Goal: Transaction & Acquisition: Obtain resource

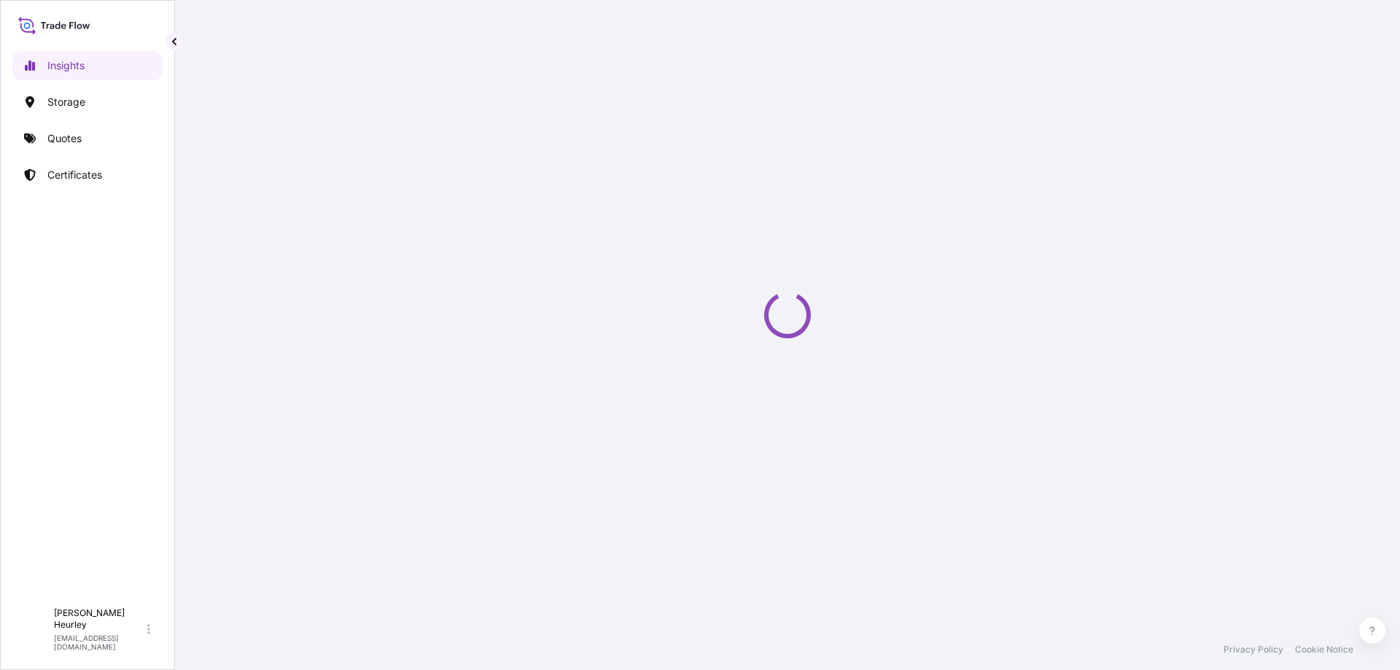
select select "2025"
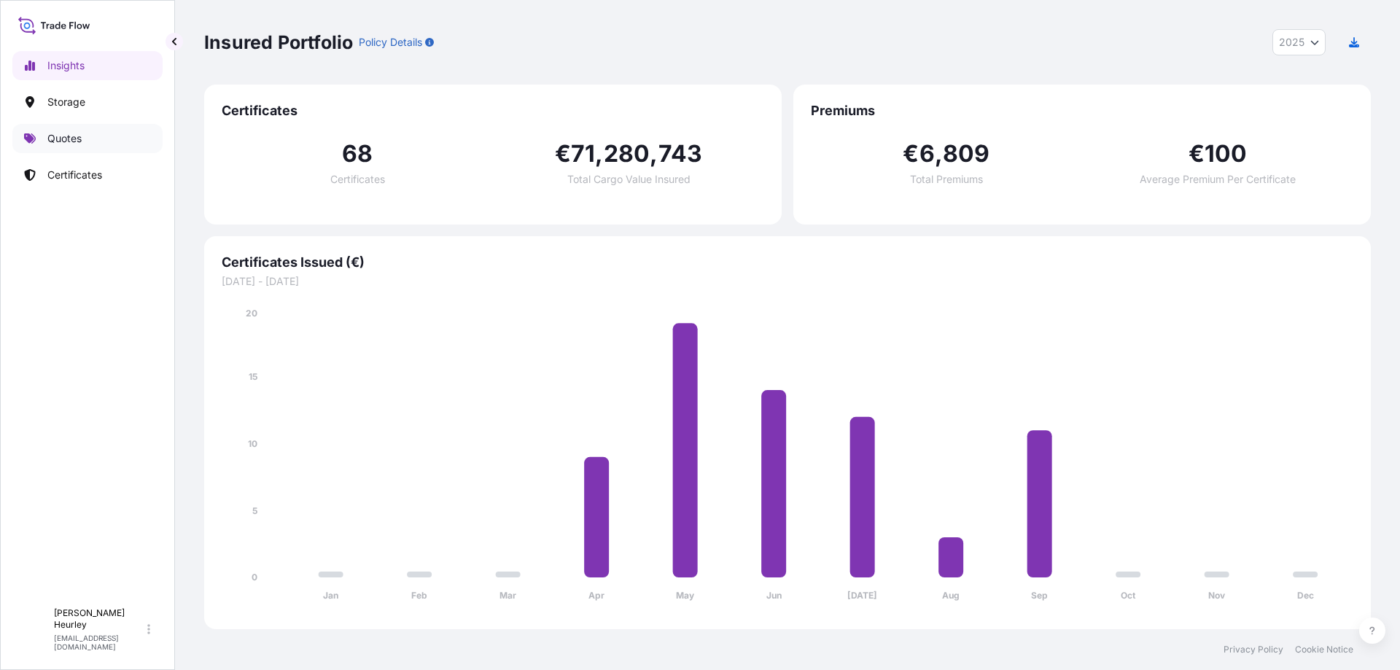
click at [42, 140] on link "Quotes" at bounding box center [87, 138] width 150 height 29
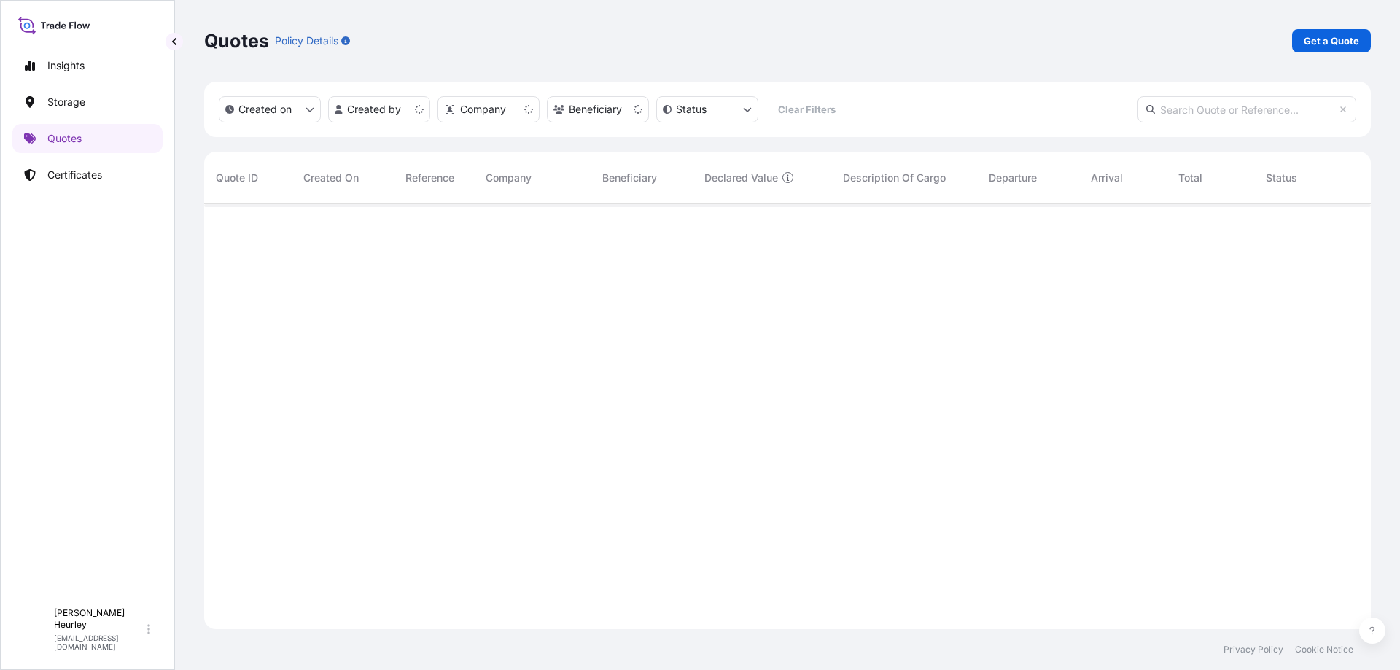
scroll to position [422, 1156]
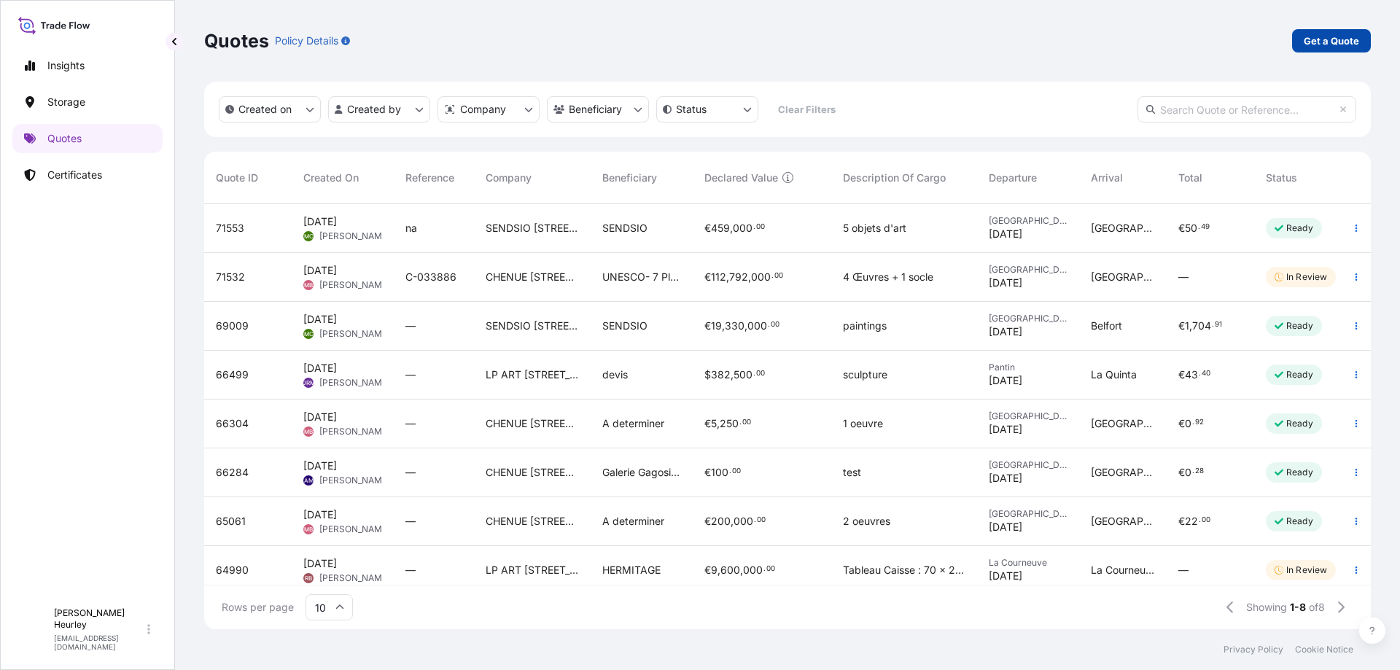
click at [1335, 34] on p "Get a Quote" at bounding box center [1331, 41] width 55 height 15
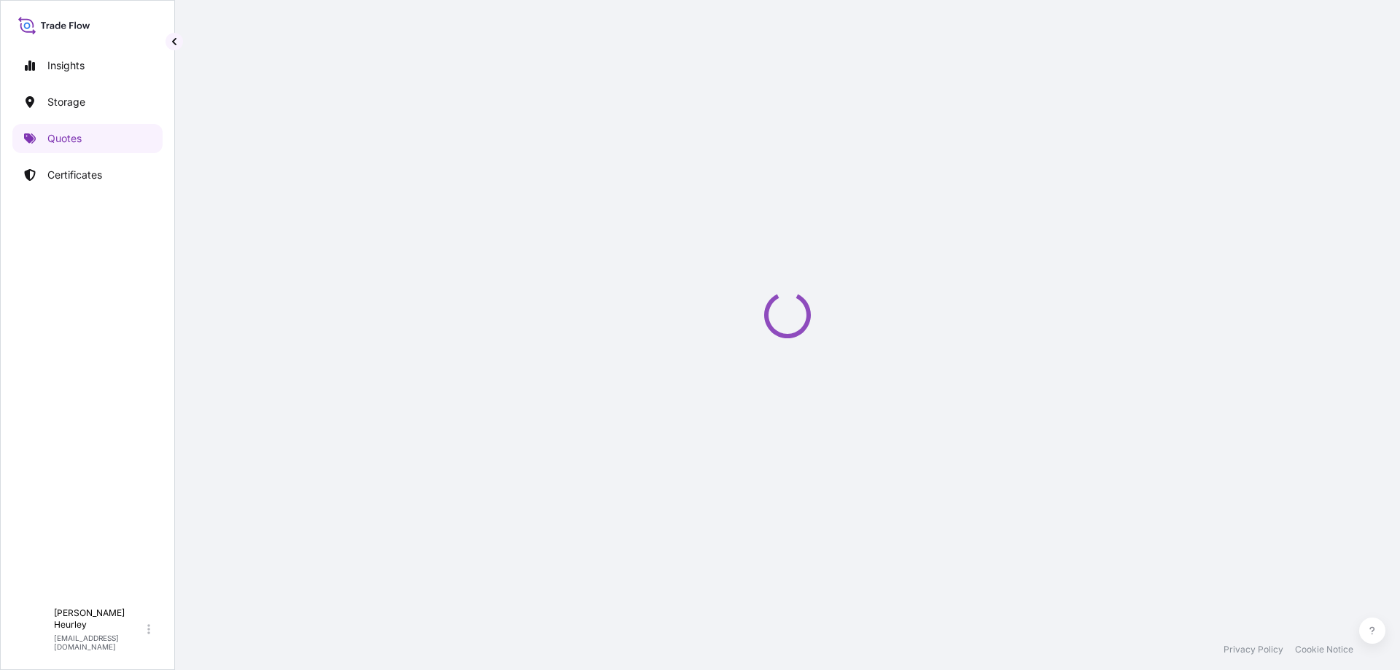
select select "Art Handling"
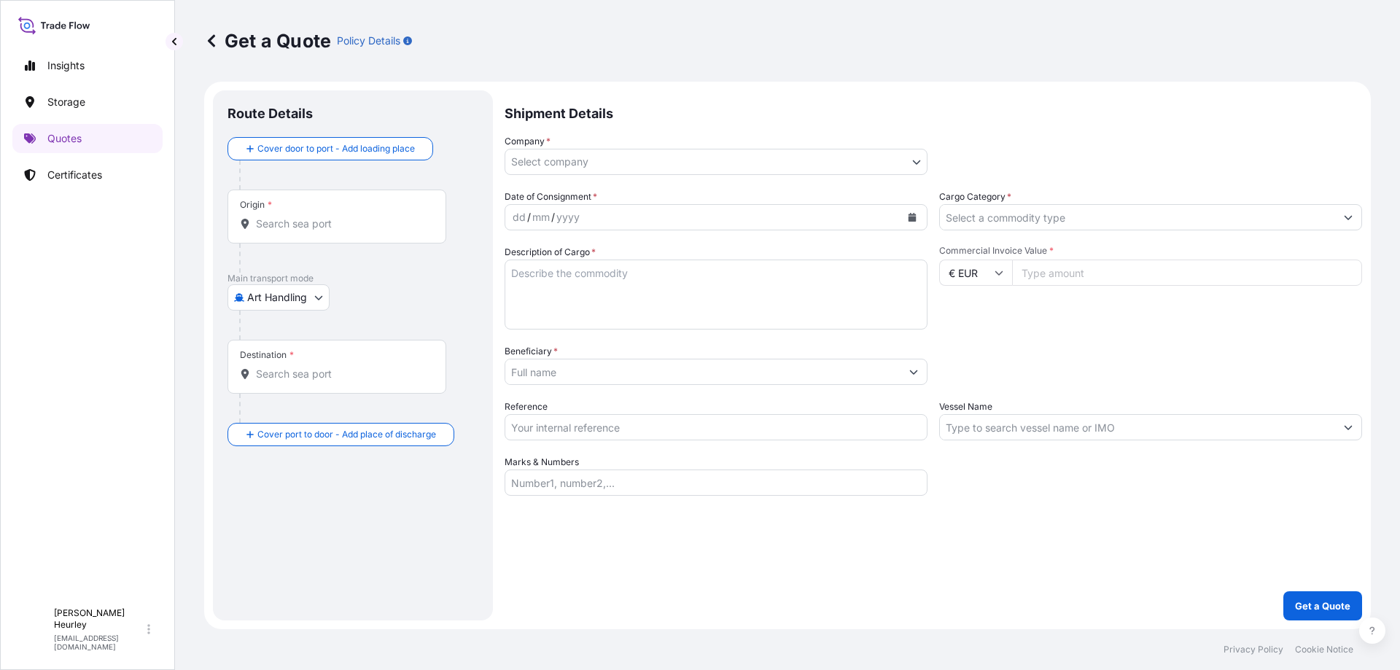
click at [567, 164] on body "Insights Storage Quotes Certificates C Christophe Heurley cheurley@lpart.fr Get…" at bounding box center [700, 335] width 1400 height 670
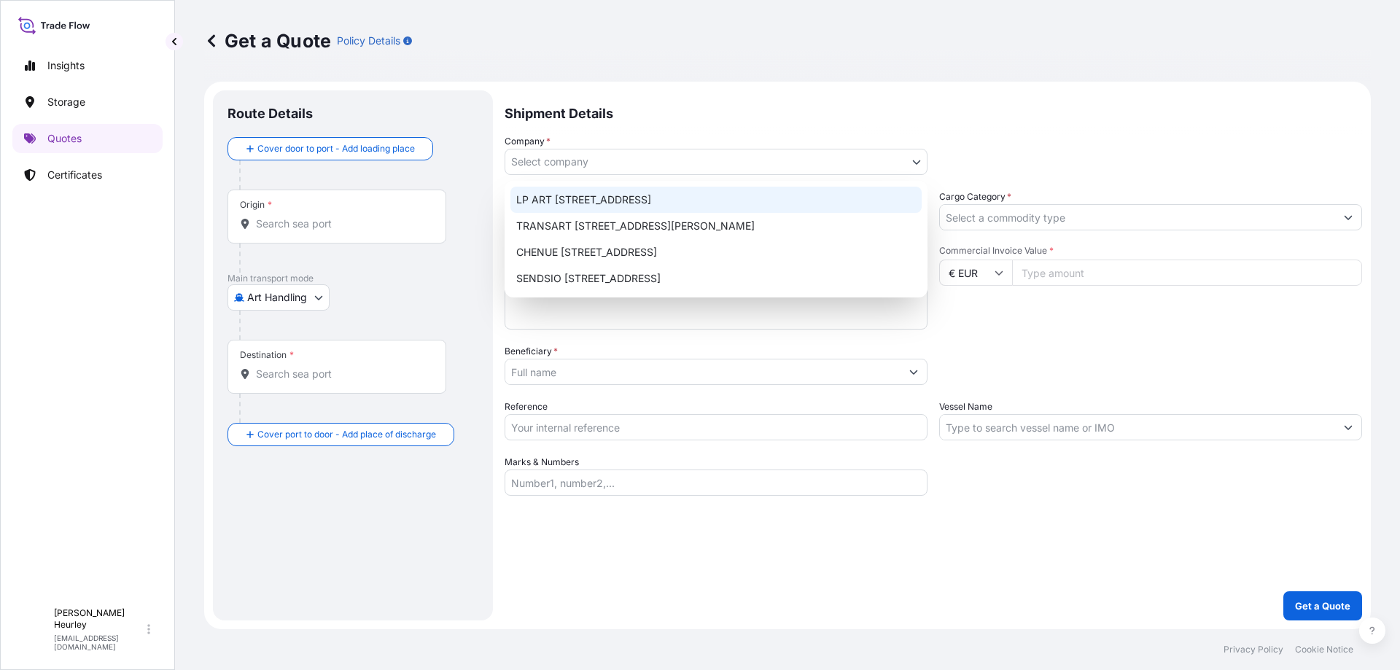
click at [560, 198] on div "LP ART 274-276 Rue de Rosny - 93100 Montreuil" at bounding box center [715, 200] width 411 height 26
select select "31995"
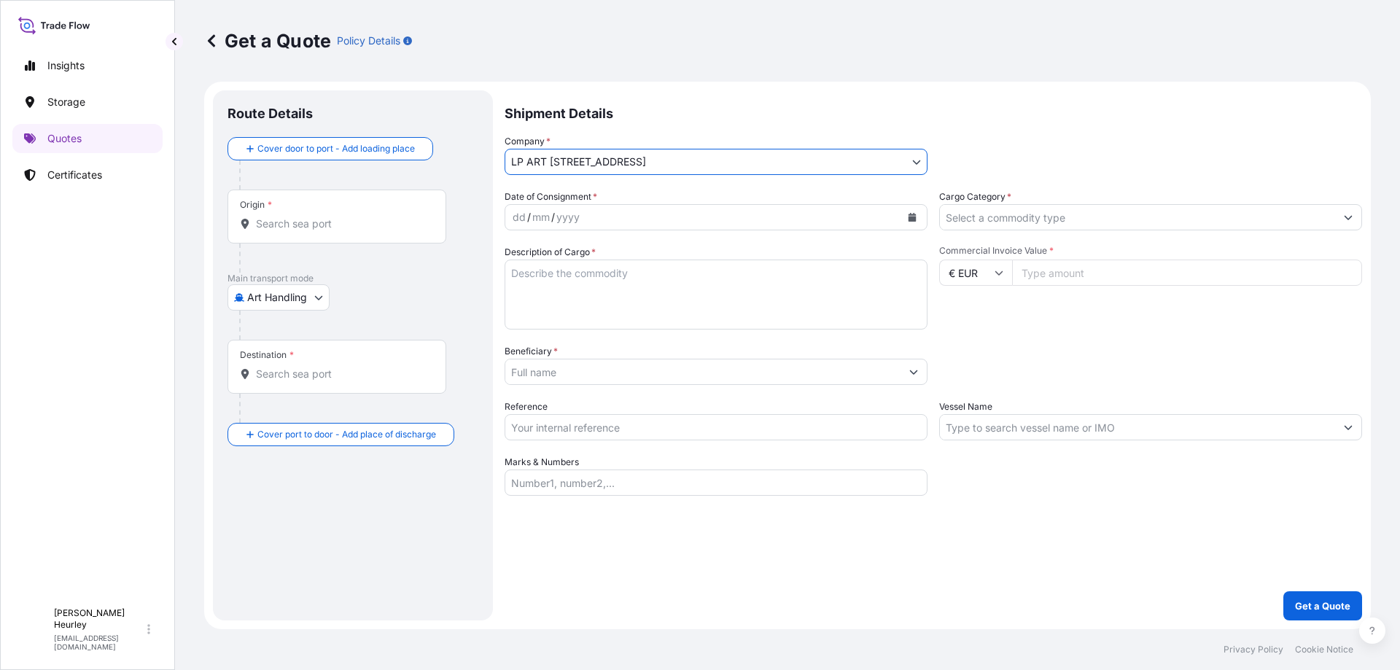
click at [547, 211] on div "mm" at bounding box center [541, 217] width 20 height 17
click at [529, 205] on div "dd / mm / yyyy" at bounding box center [702, 217] width 395 height 26
click at [520, 217] on div "dd" at bounding box center [519, 217] width 16 height 17
click at [913, 215] on icon "Calendar" at bounding box center [912, 217] width 8 height 9
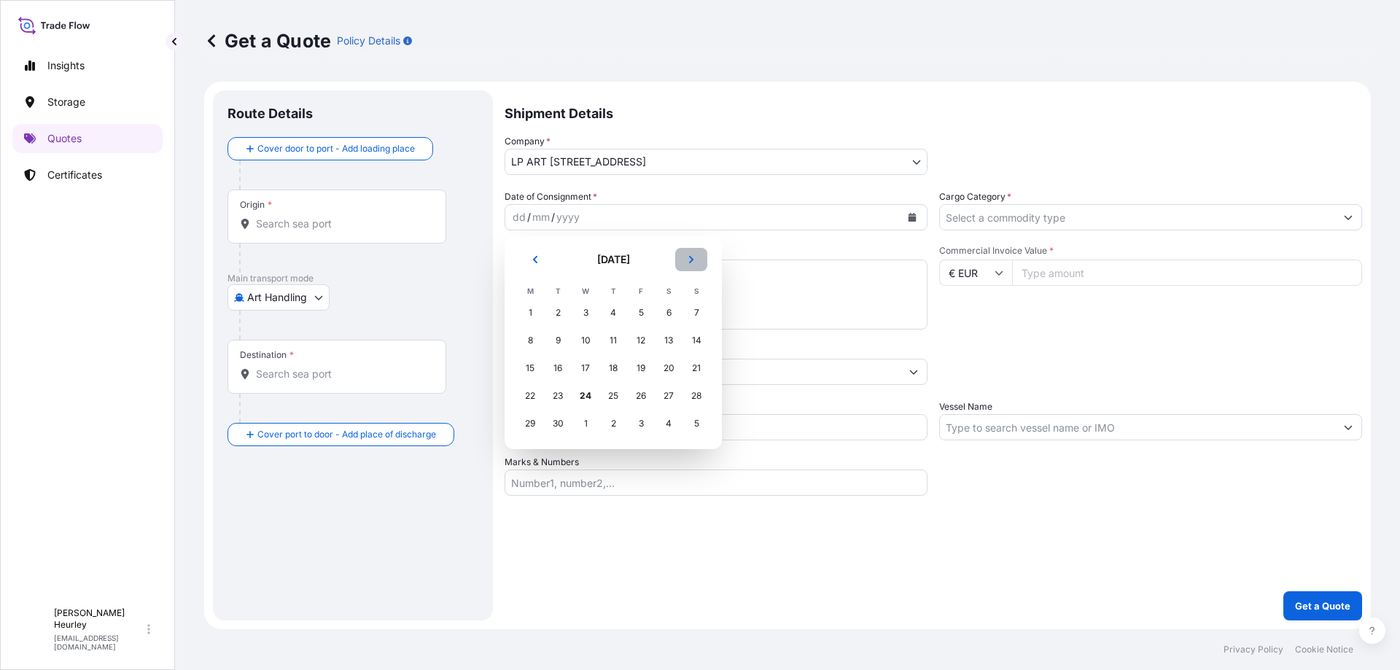
click at [694, 257] on icon "Next" at bounding box center [691, 259] width 9 height 9
click at [635, 314] on div "3" at bounding box center [641, 313] width 26 height 26
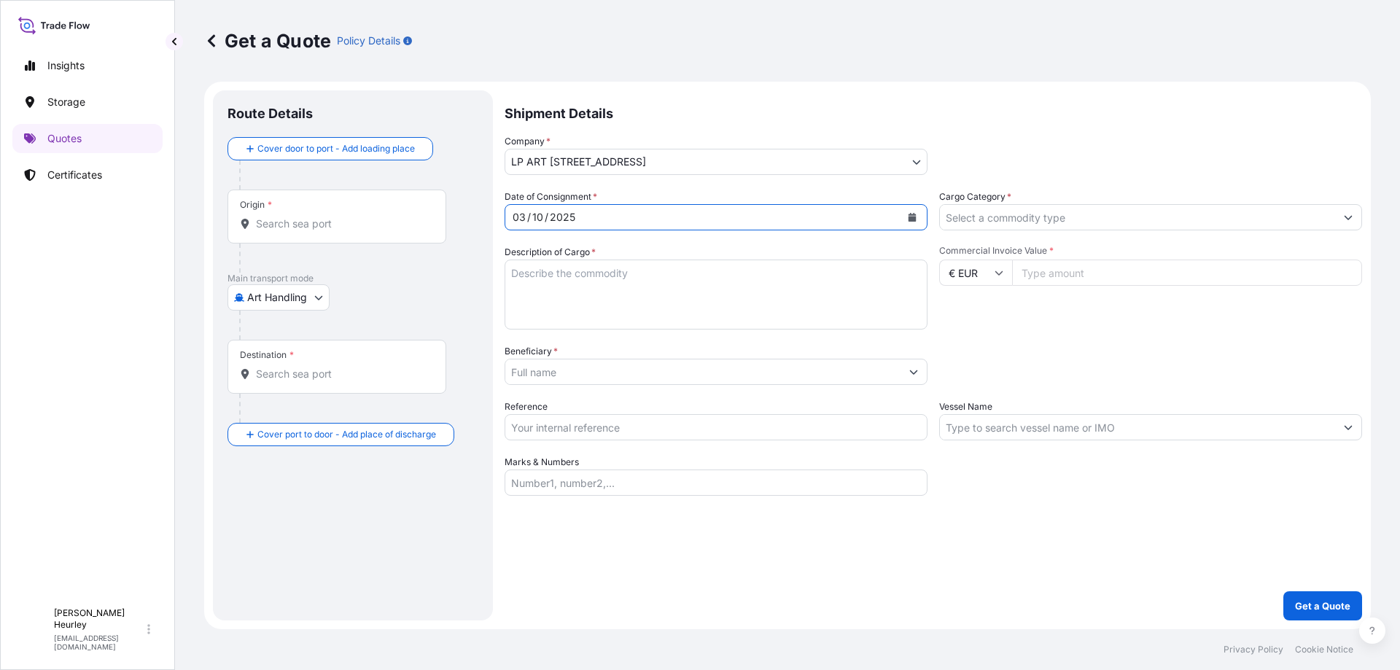
click at [297, 301] on body "October 2025 Selected Date: Friday 3 October 2025 Insights Storage Quotes Certi…" at bounding box center [700, 335] width 1400 height 670
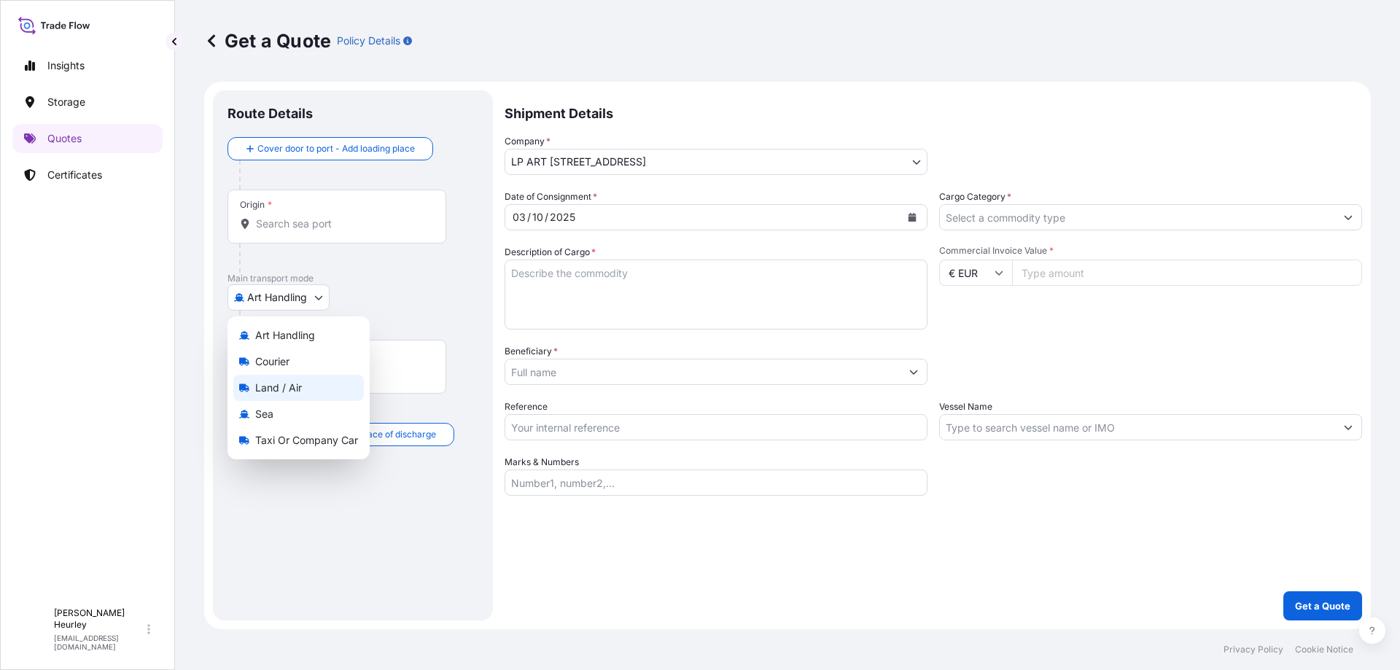
click at [289, 383] on span "Land / Air" at bounding box center [278, 388] width 47 height 15
select select "Land / Air"
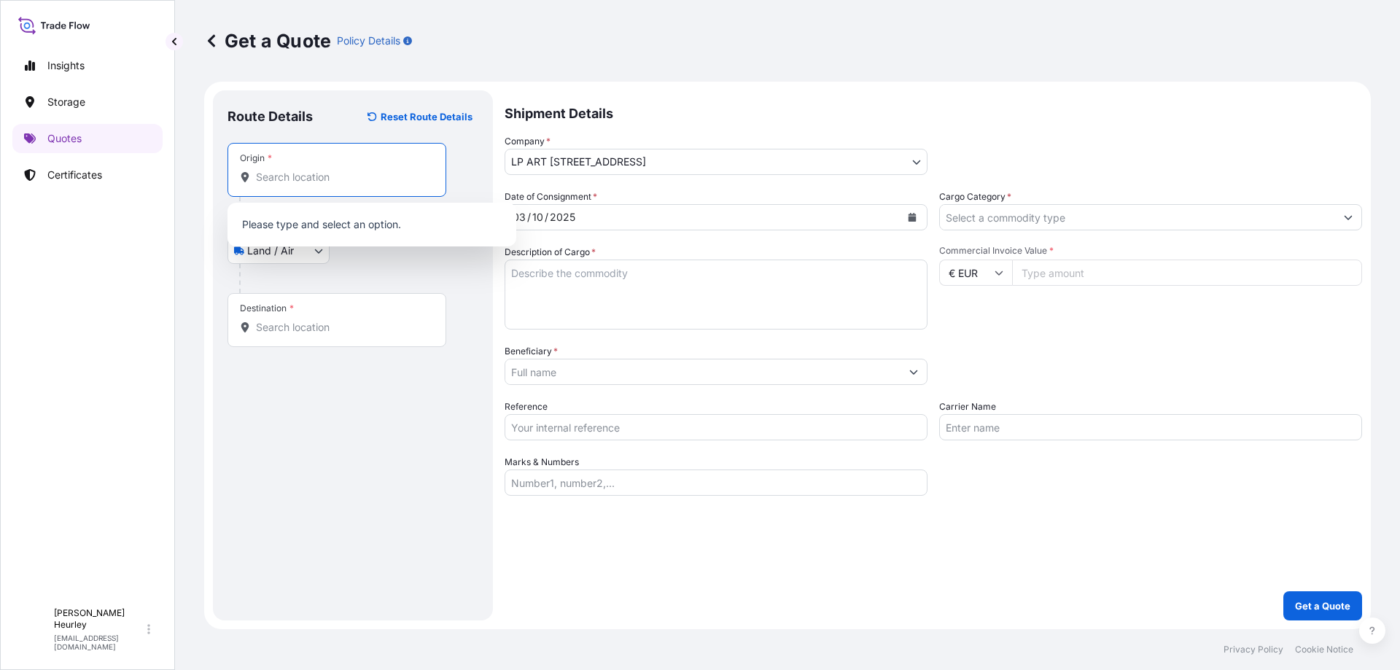
click at [306, 176] on input "Origin *" at bounding box center [342, 177] width 172 height 15
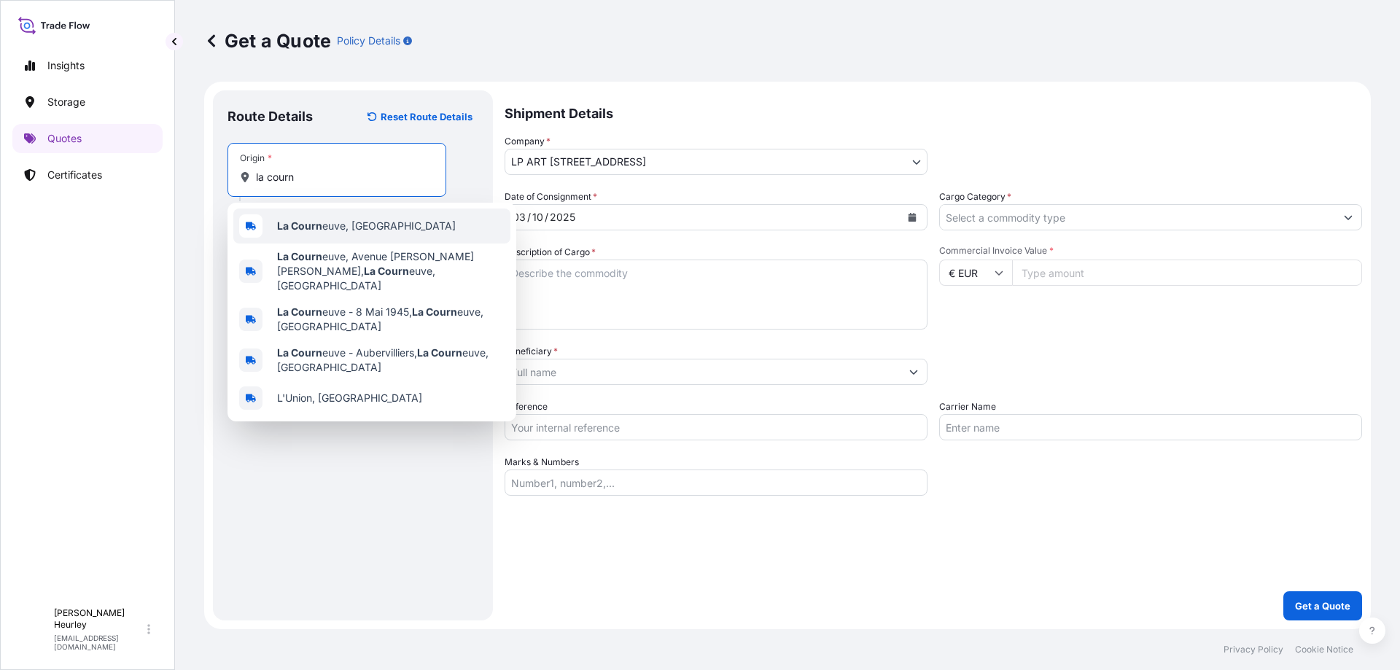
click at [295, 229] on b "La Courn" at bounding box center [299, 225] width 45 height 12
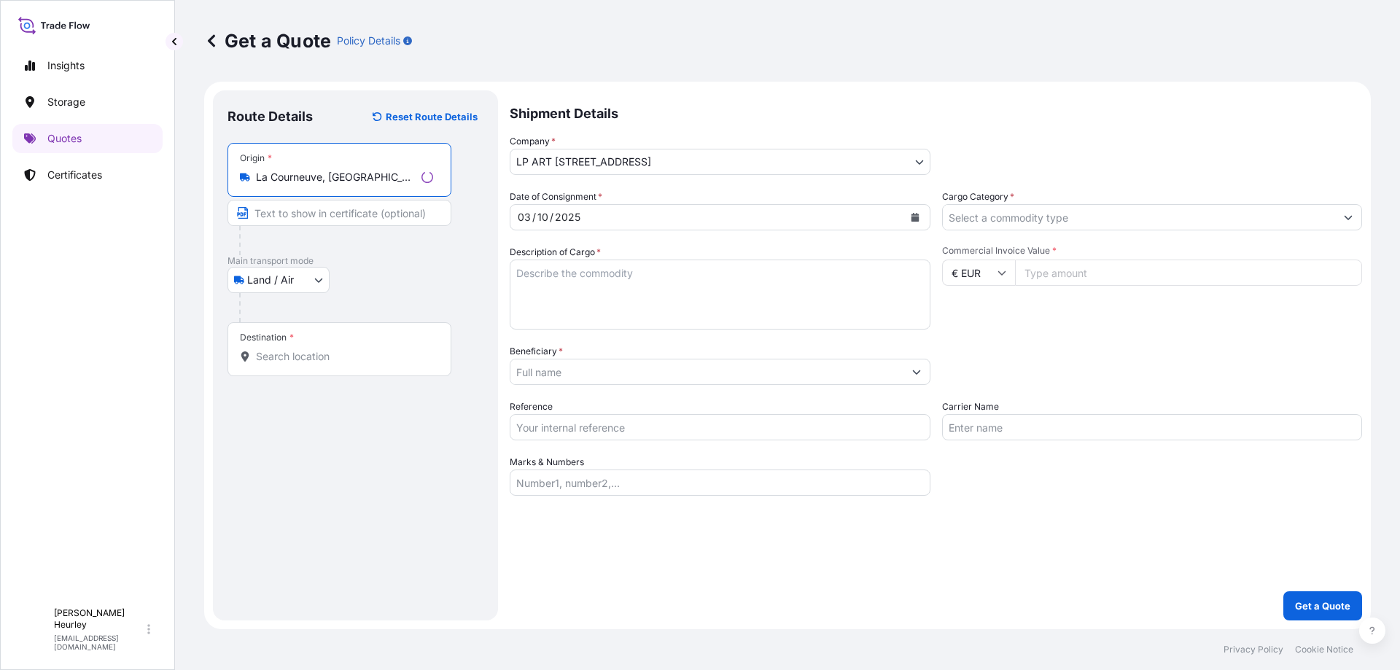
type input "La Courneuve, France"
click at [266, 353] on input "Destination *" at bounding box center [344, 356] width 177 height 15
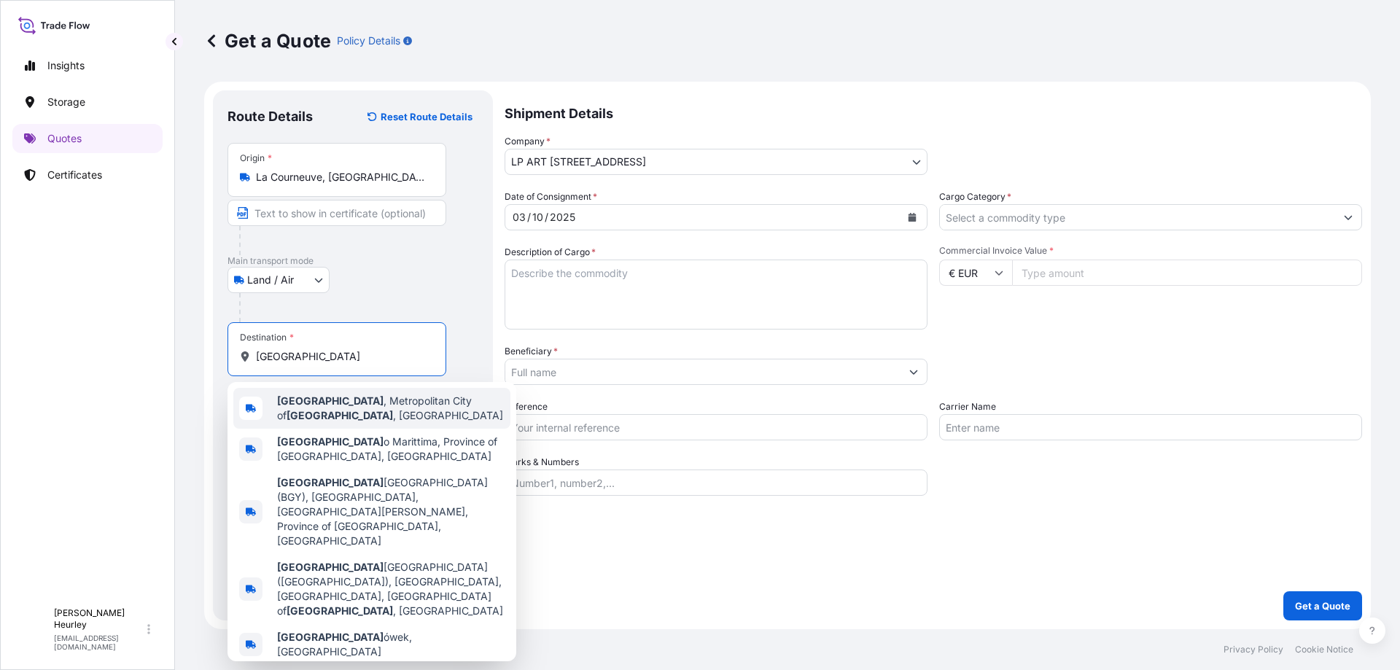
click at [297, 403] on b "Milan" at bounding box center [330, 400] width 106 height 12
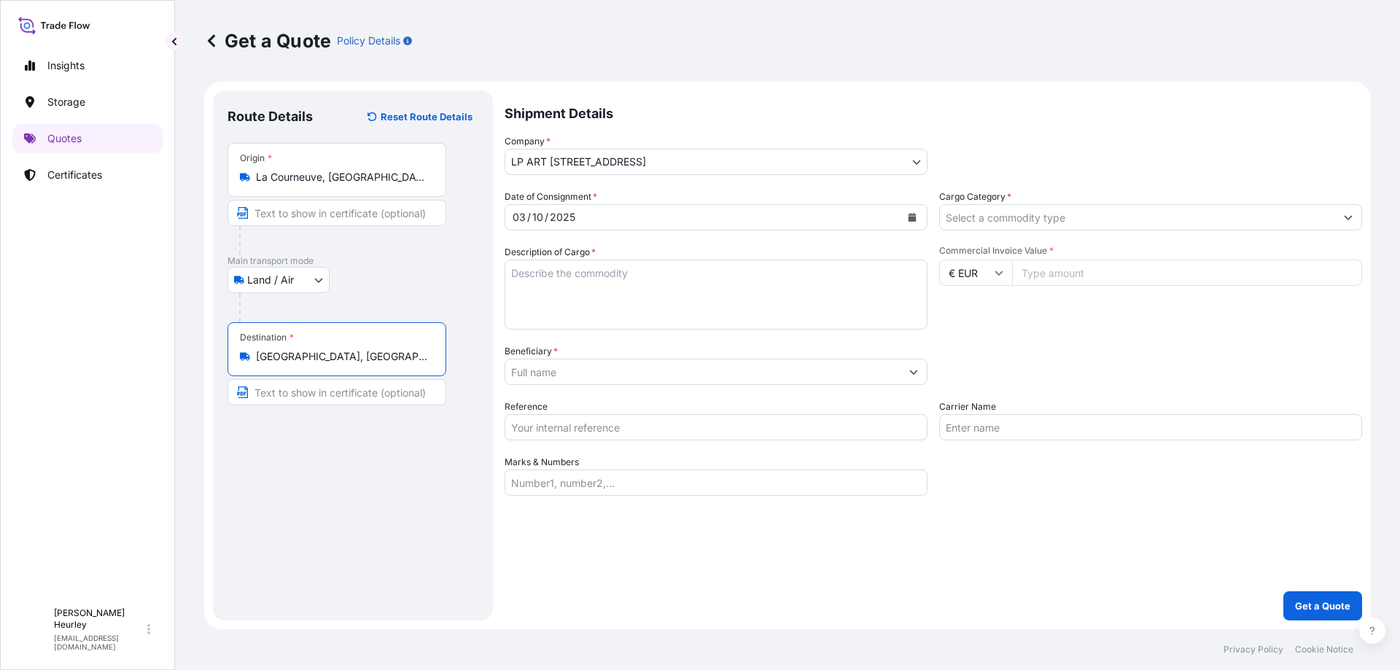
type input "Milan, Metropolitan City of Milan, Italy"
click at [607, 295] on textarea "Description of Cargo *" at bounding box center [715, 295] width 423 height 70
type textarea "7 tableaux"
click at [1046, 276] on input "Commercial Invoice Value *" at bounding box center [1187, 273] width 350 height 26
type input "345000"
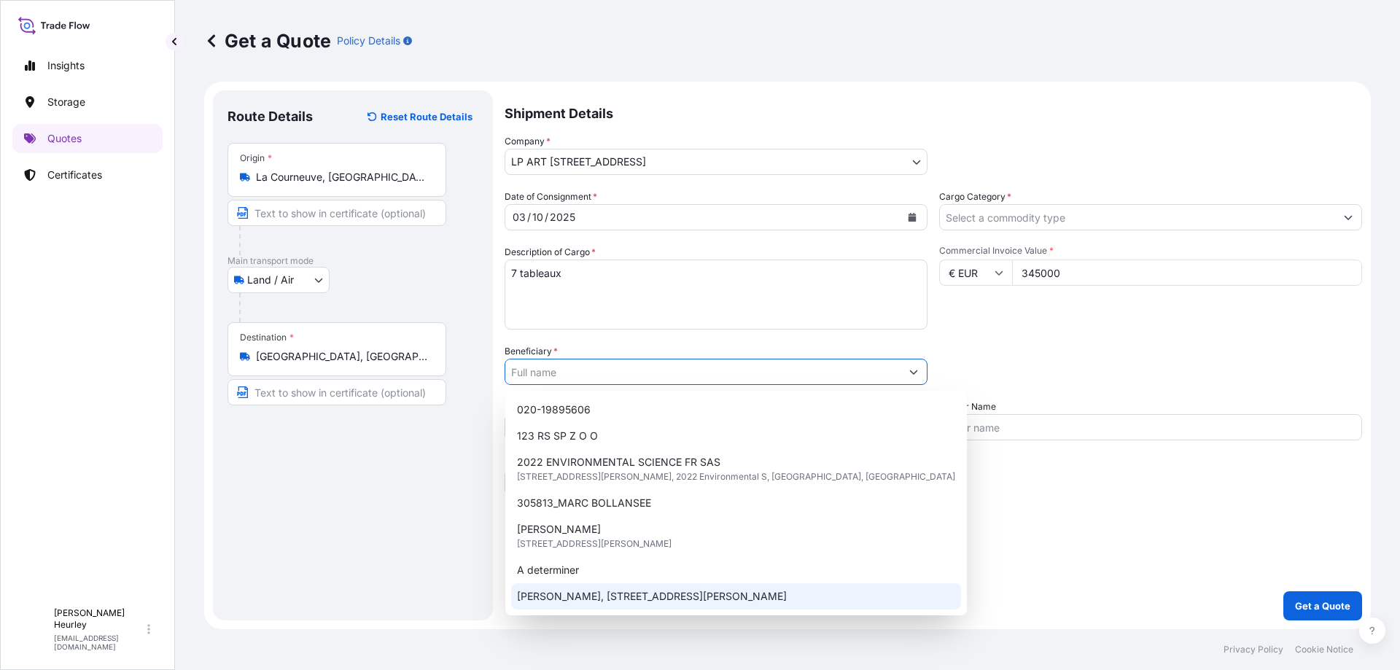
click at [563, 574] on span "A determiner" at bounding box center [548, 570] width 62 height 15
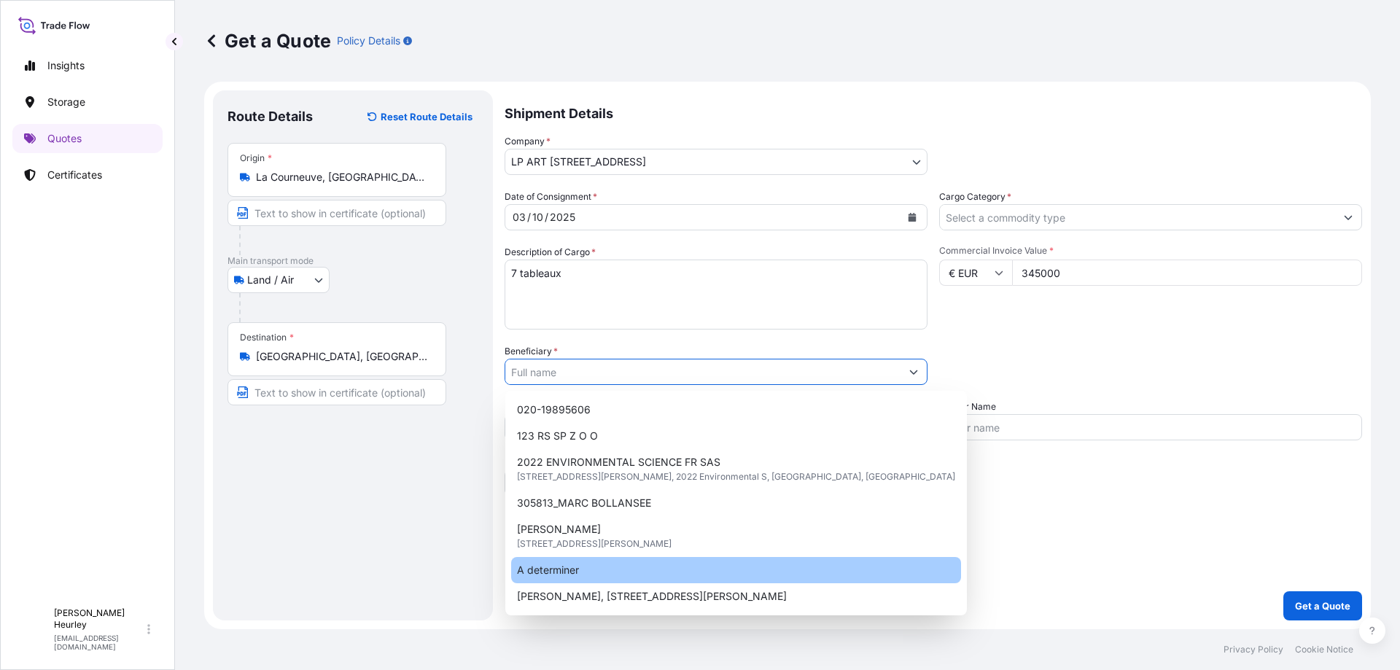
type input "A determiner"
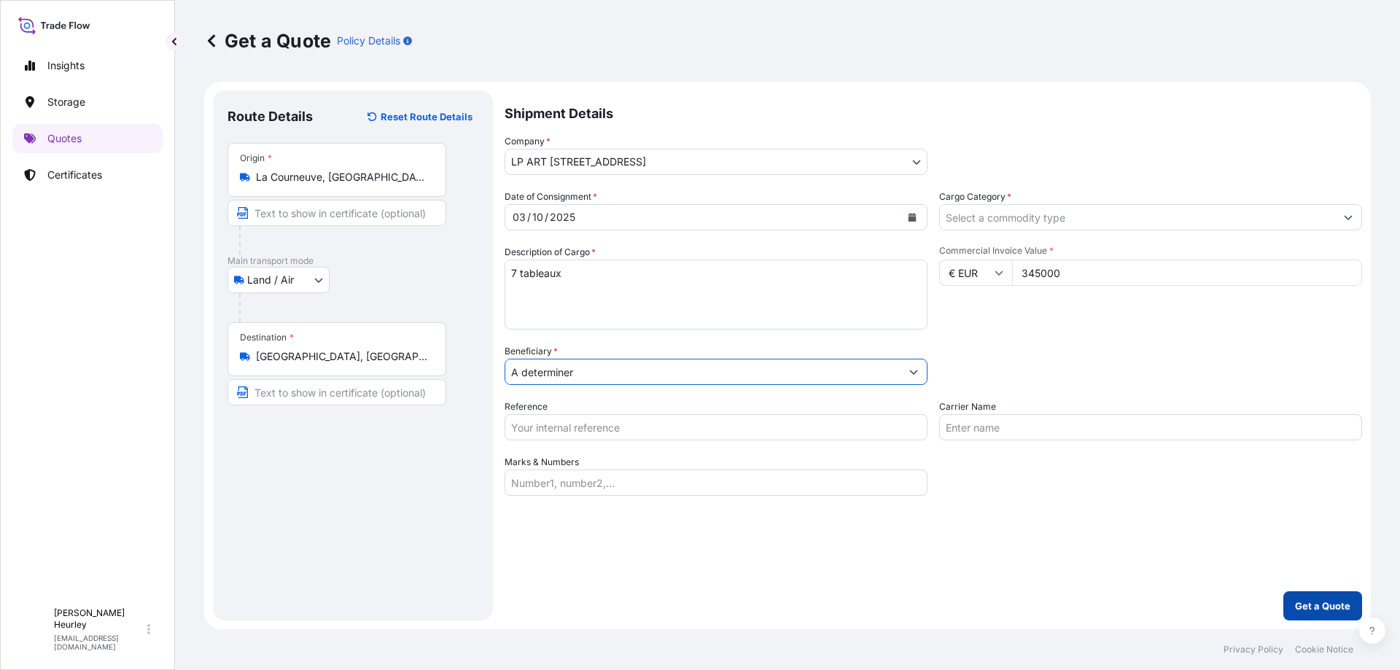
click at [1309, 599] on p "Get a Quote" at bounding box center [1322, 606] width 55 height 15
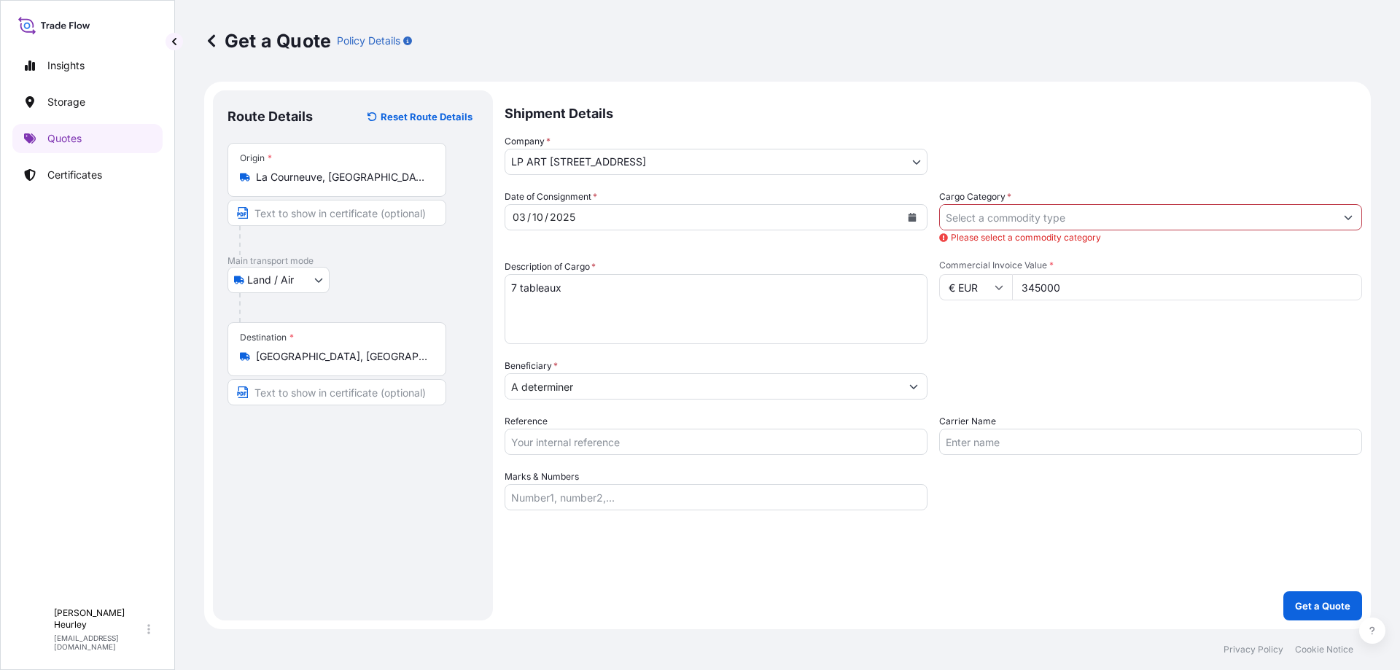
click at [1026, 211] on input "Cargo Category *" at bounding box center [1137, 217] width 395 height 26
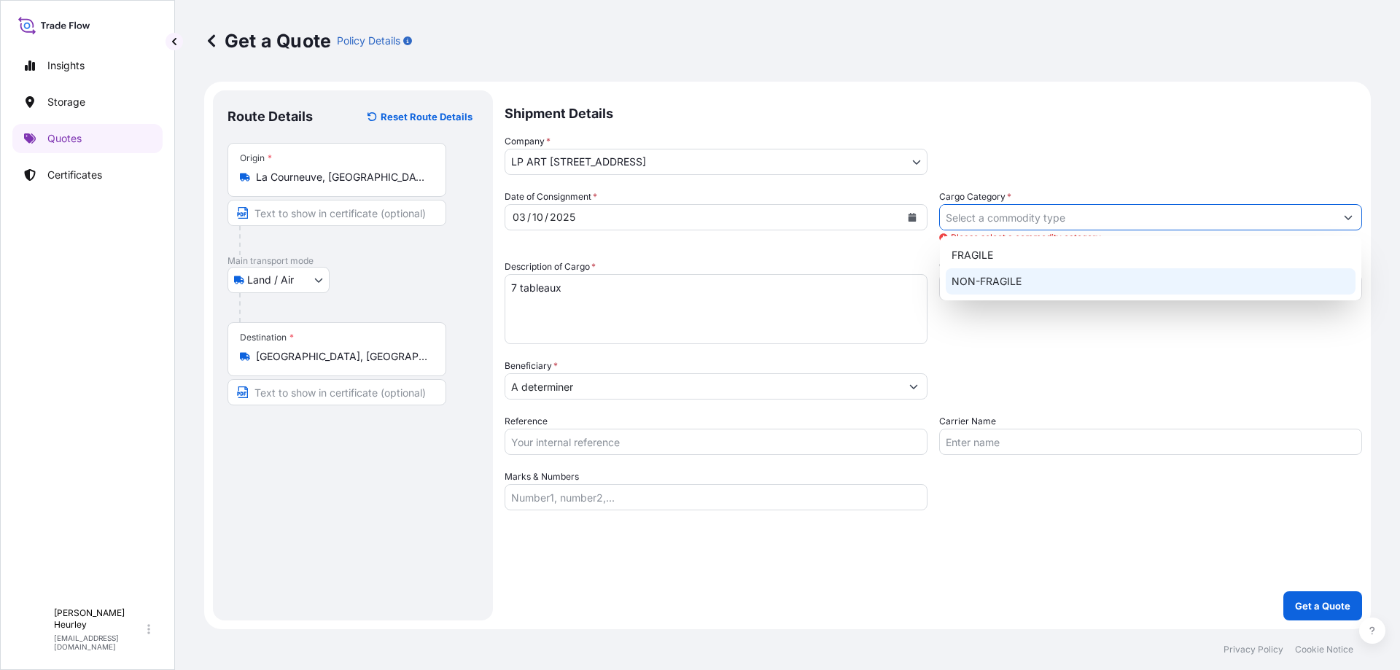
click at [991, 273] on div "NON-FRAGILE" at bounding box center [1151, 281] width 410 height 26
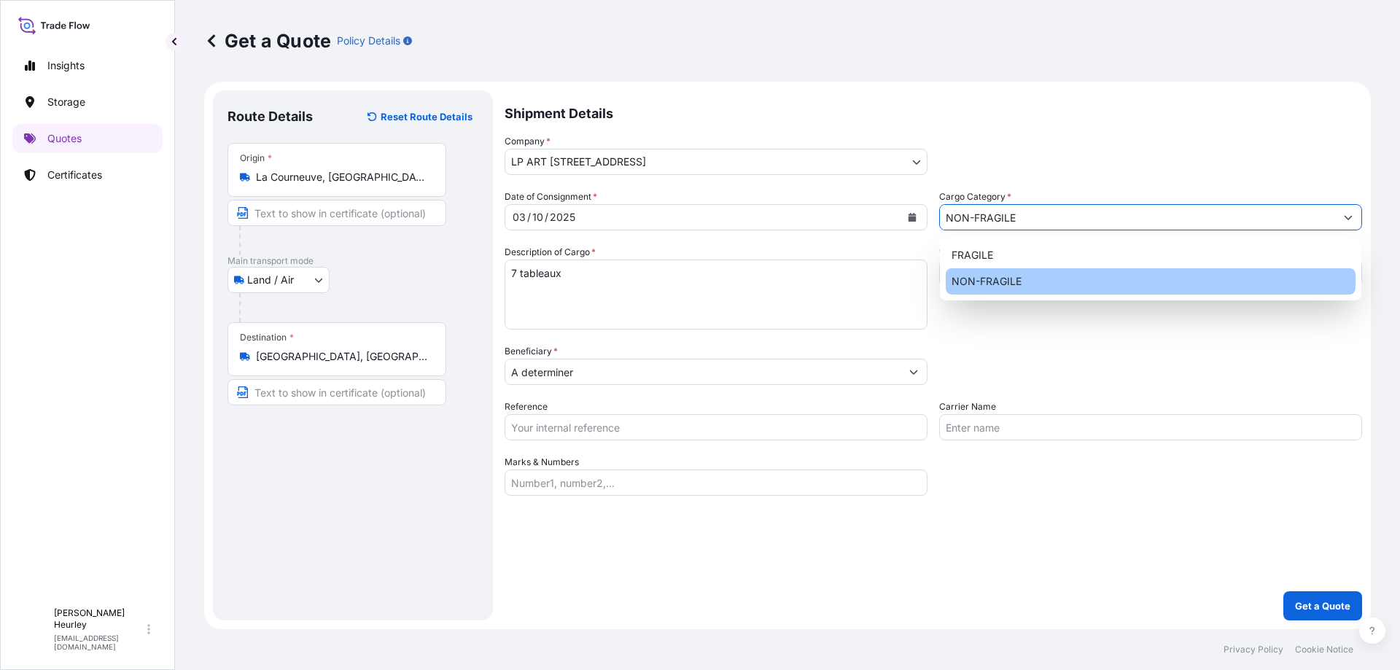
type input "NON-FRAGILE"
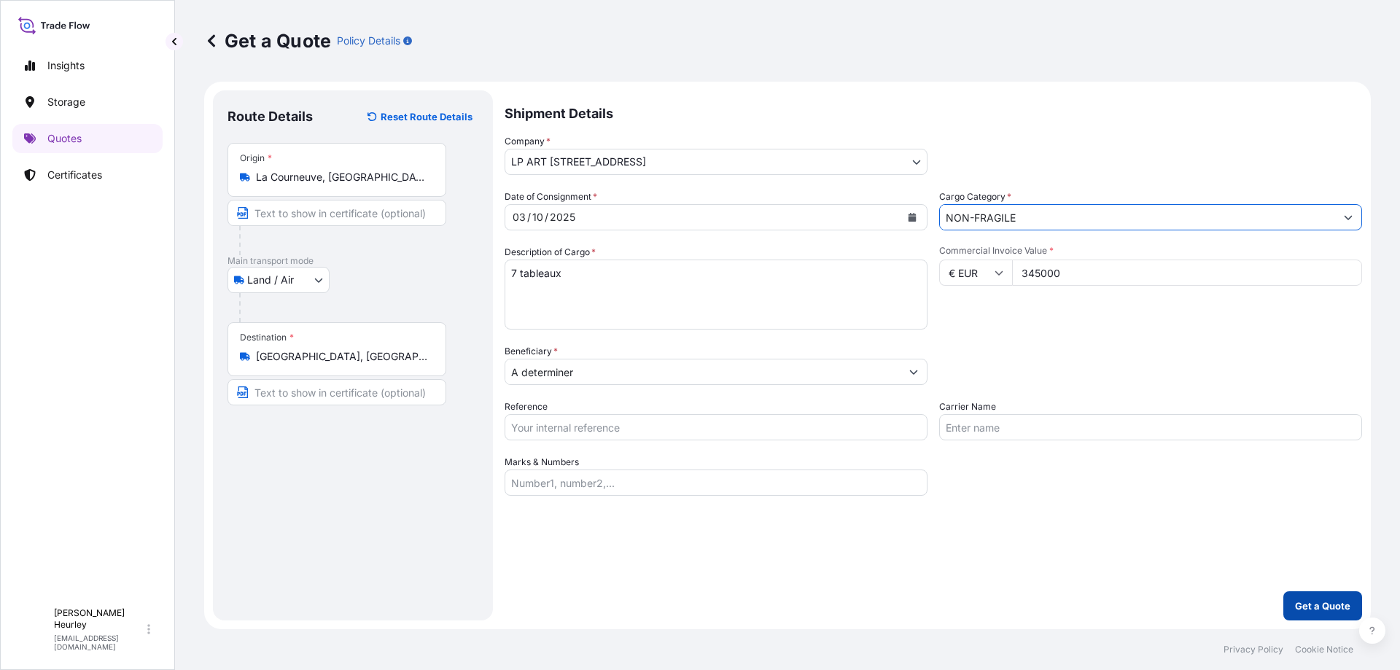
click at [1312, 607] on p "Get a Quote" at bounding box center [1322, 606] width 55 height 15
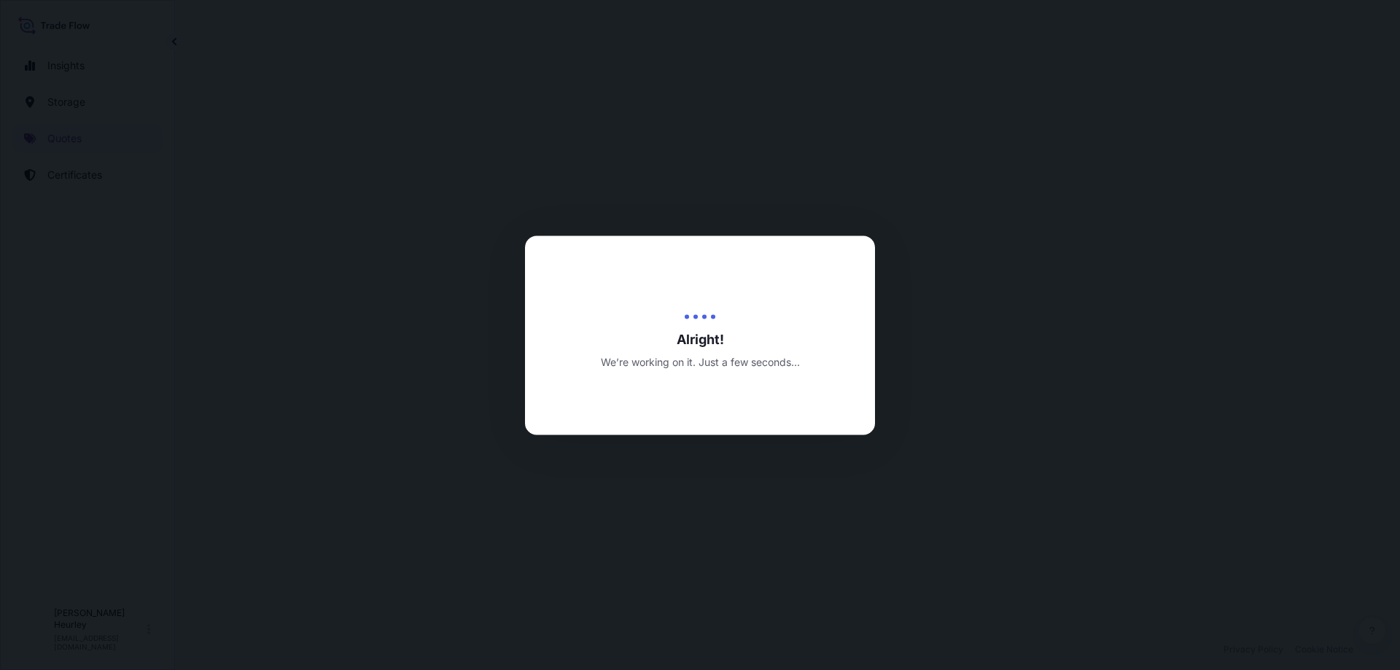
select select "Land / Air"
select select "31995"
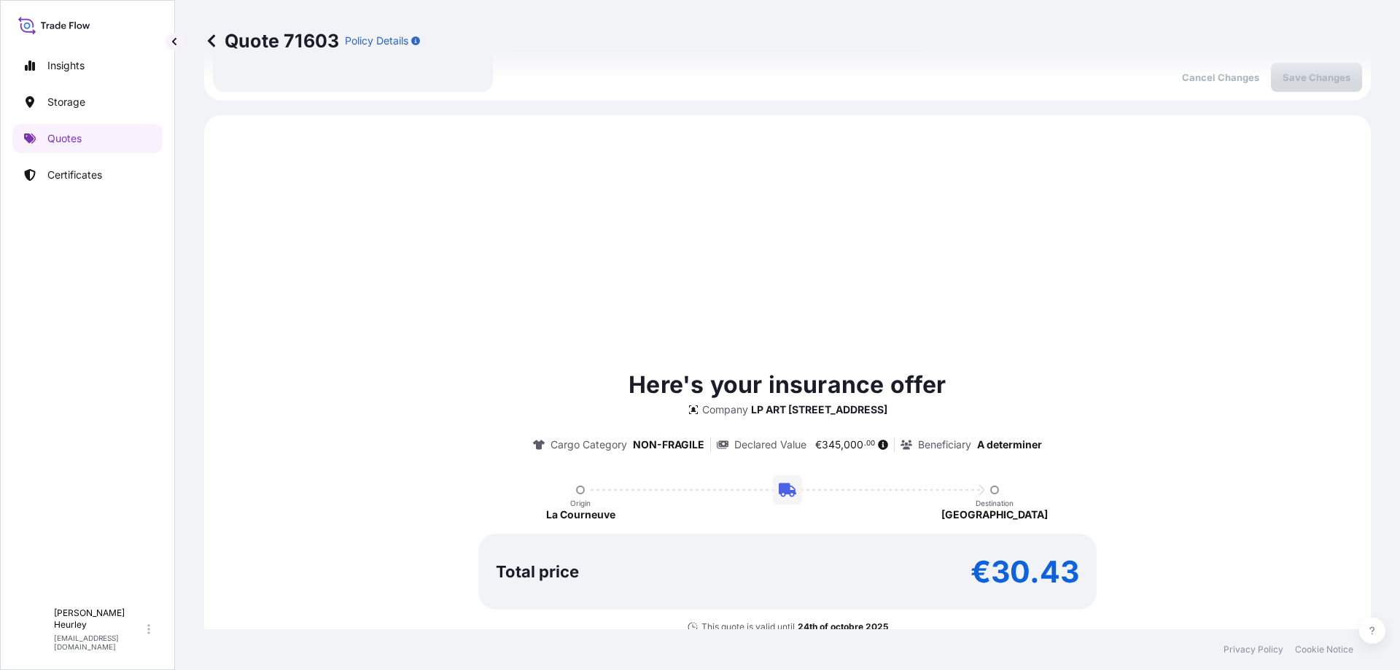
scroll to position [487, 0]
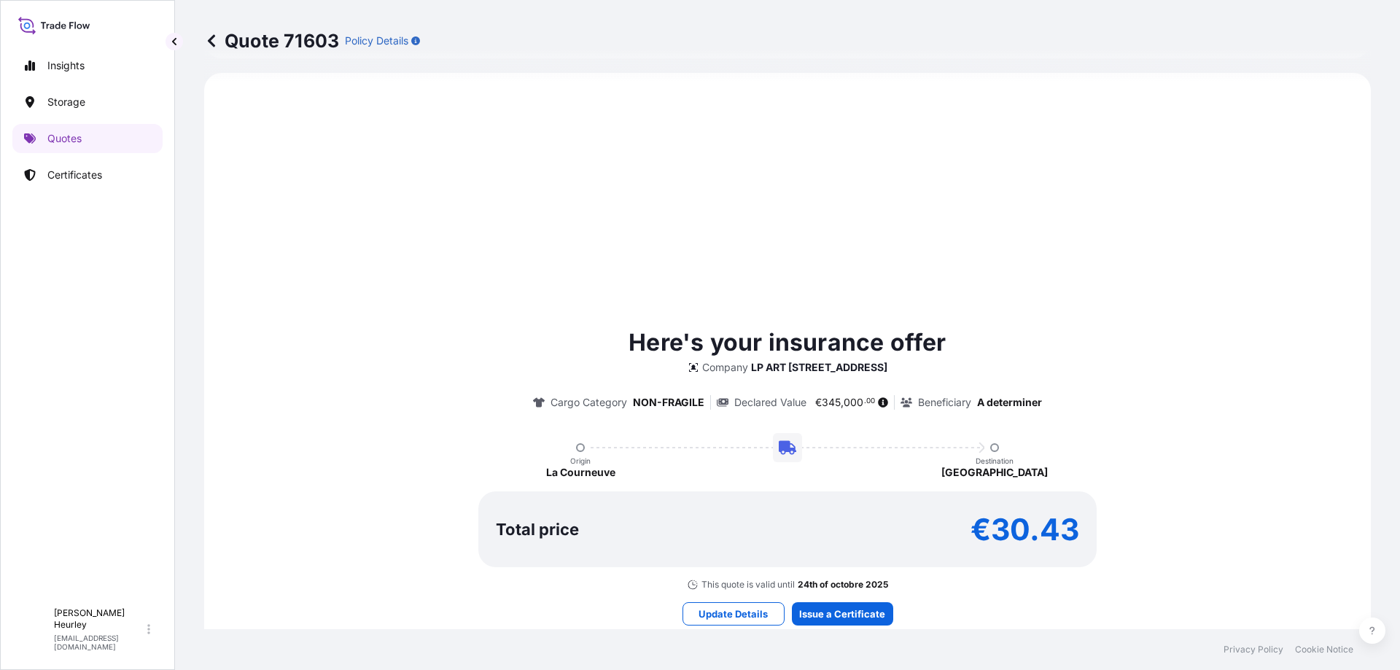
click at [212, 40] on icon at bounding box center [211, 41] width 15 height 15
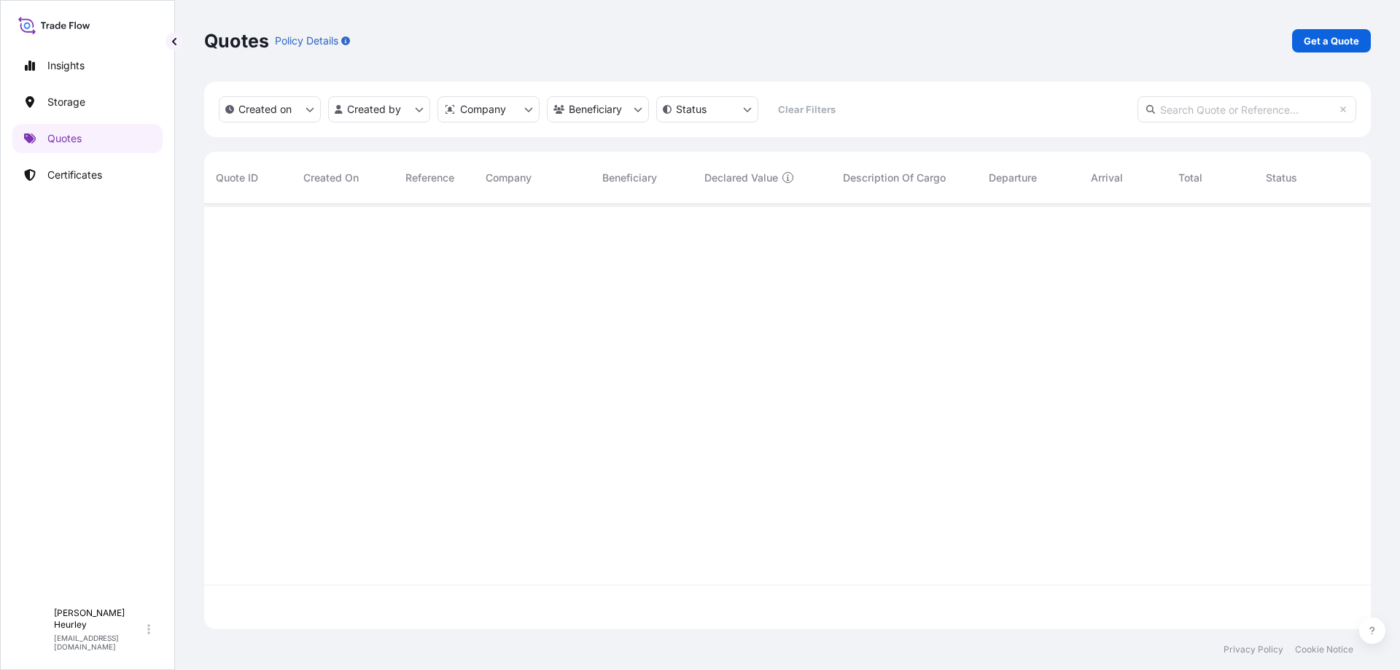
scroll to position [422, 1156]
